Goal: Navigation & Orientation: Find specific page/section

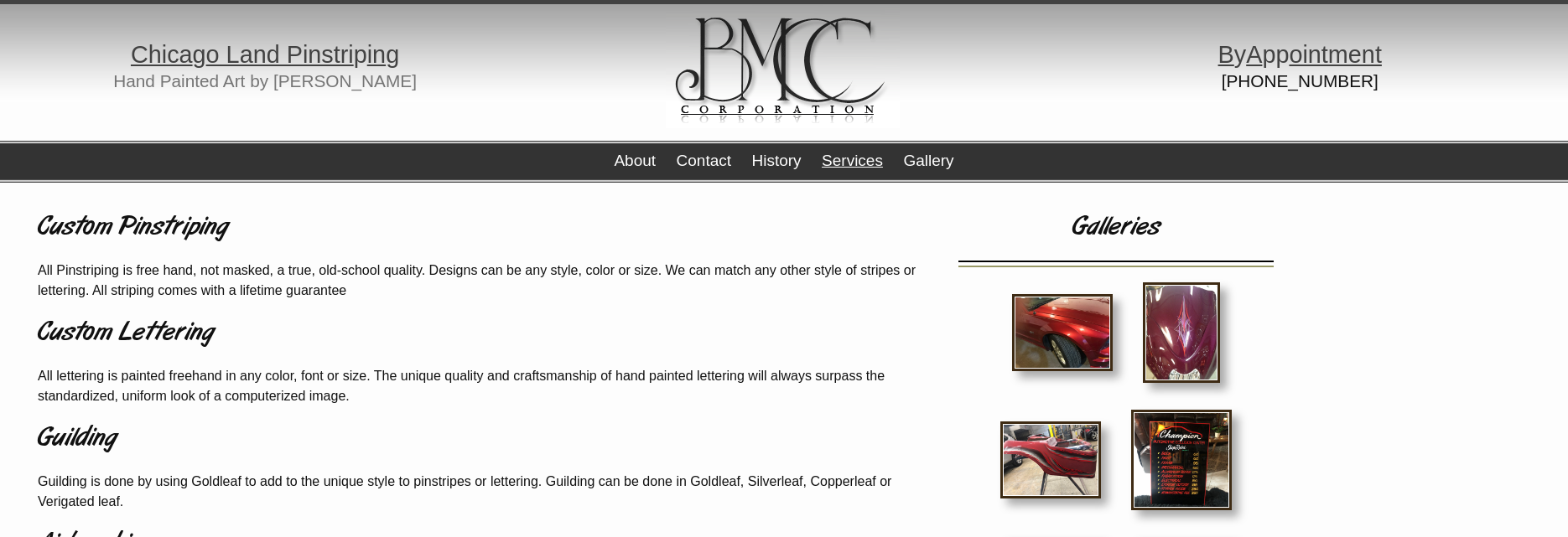
click at [836, 163] on link "Services" at bounding box center [852, 160] width 61 height 18
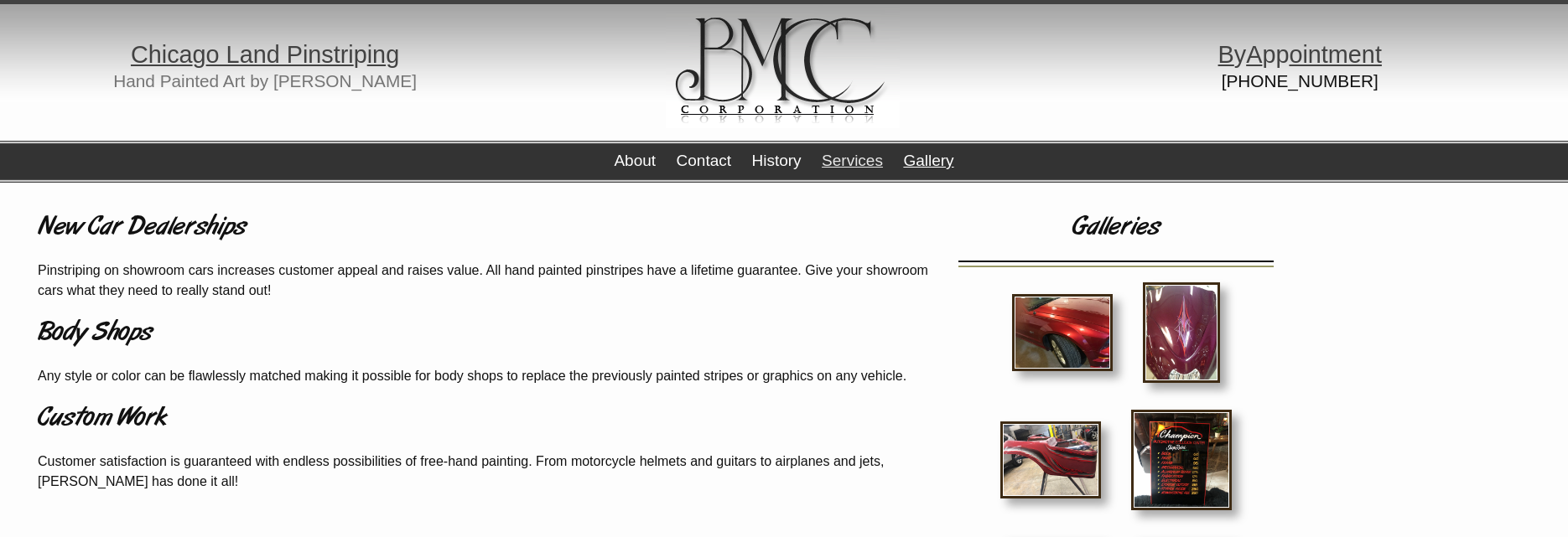
click at [936, 165] on link "Gallery" at bounding box center [928, 160] width 50 height 18
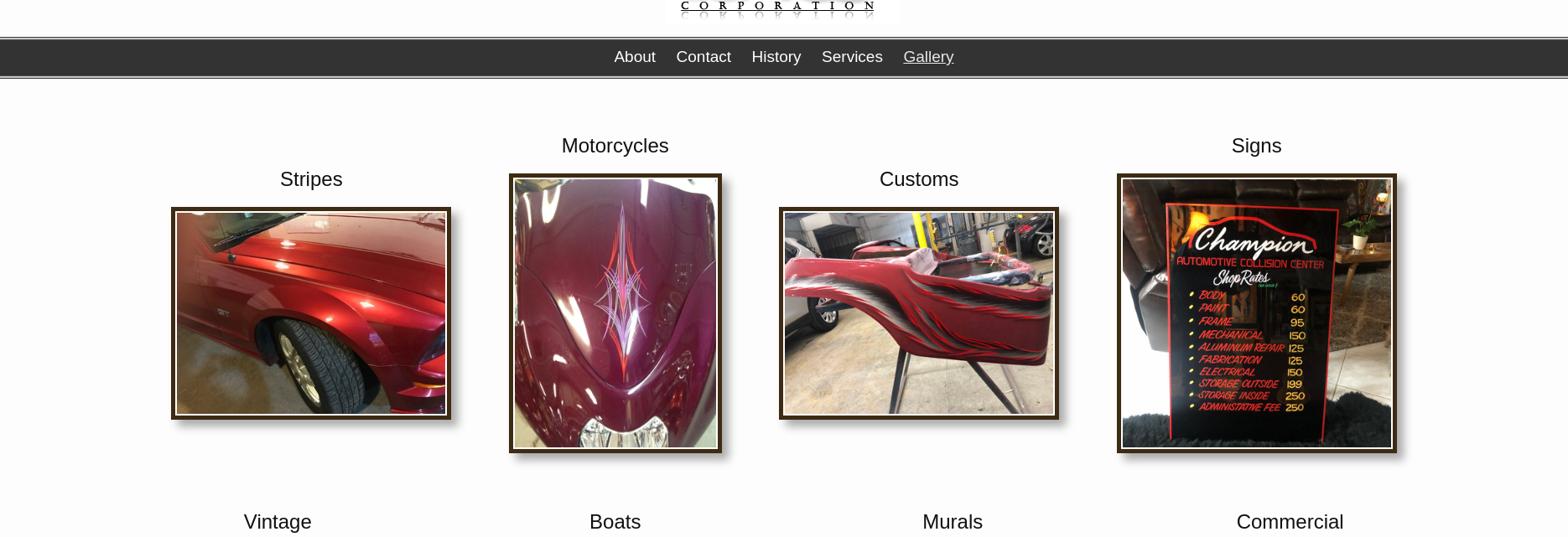
scroll to position [171, 0]
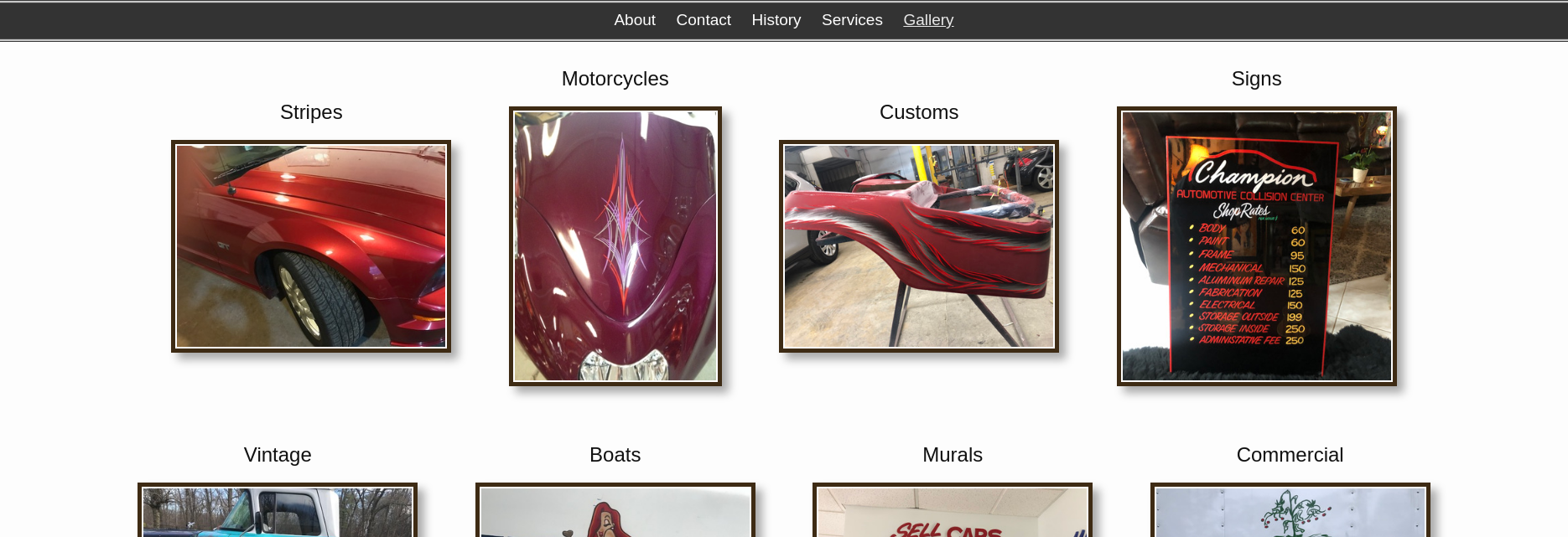
click at [1285, 259] on img at bounding box center [1256, 246] width 280 height 280
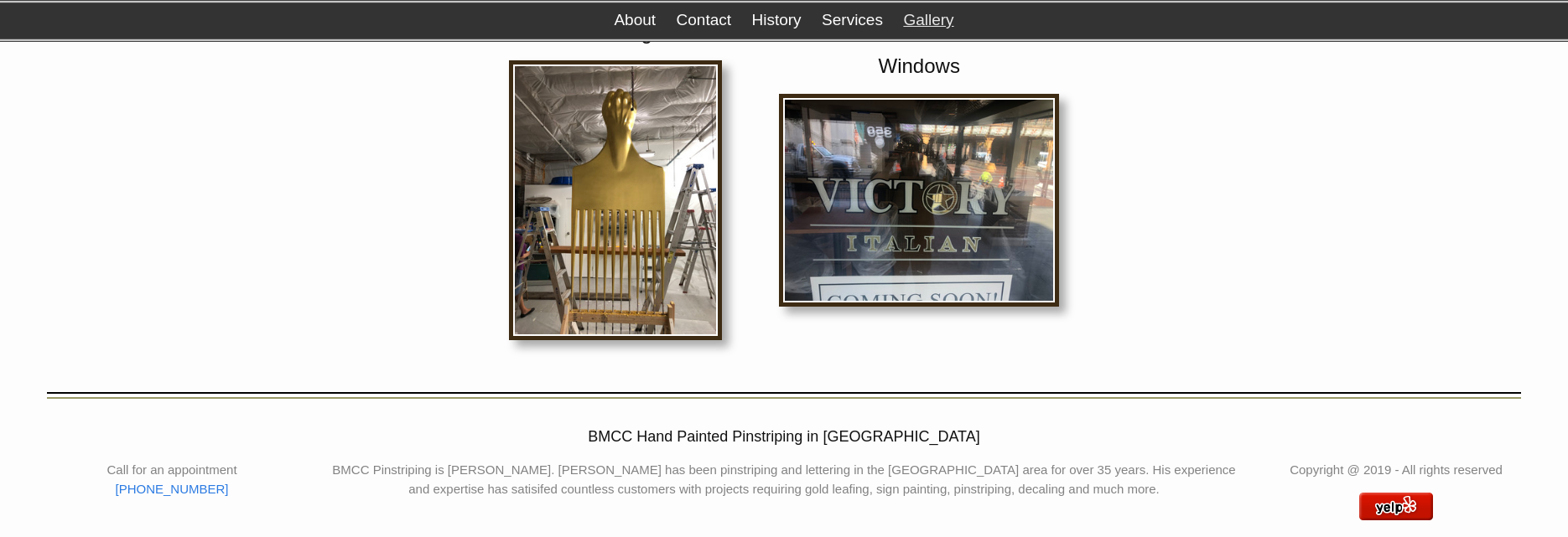
scroll to position [924, 0]
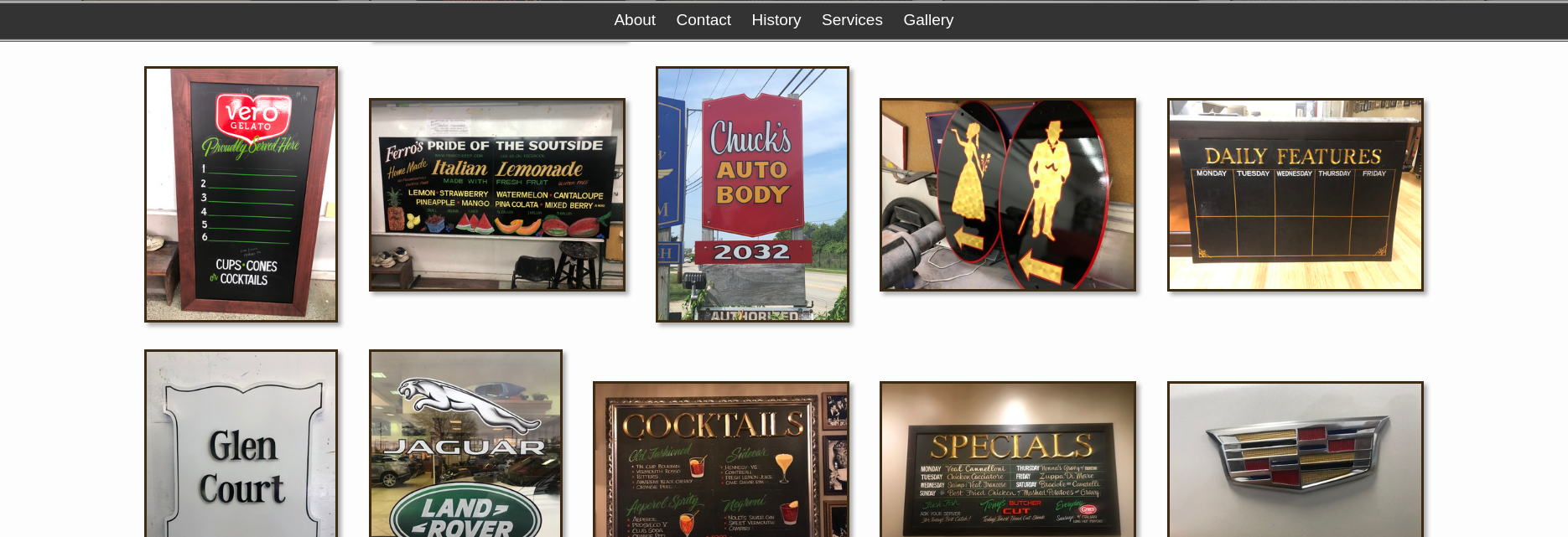
scroll to position [513, 0]
